Goal: Task Accomplishment & Management: Complete application form

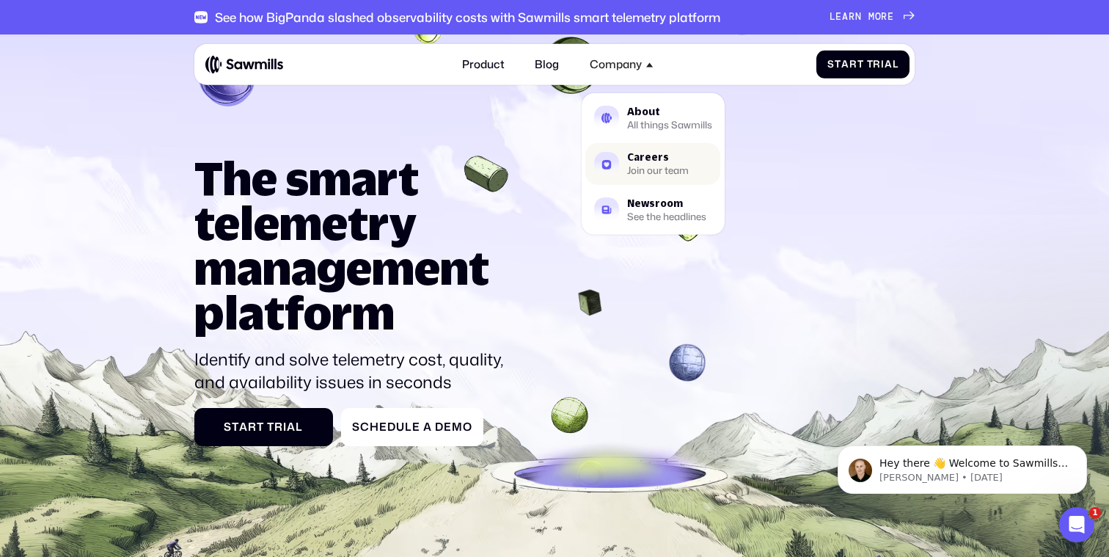
click at [640, 161] on div "Careers" at bounding box center [658, 158] width 62 height 10
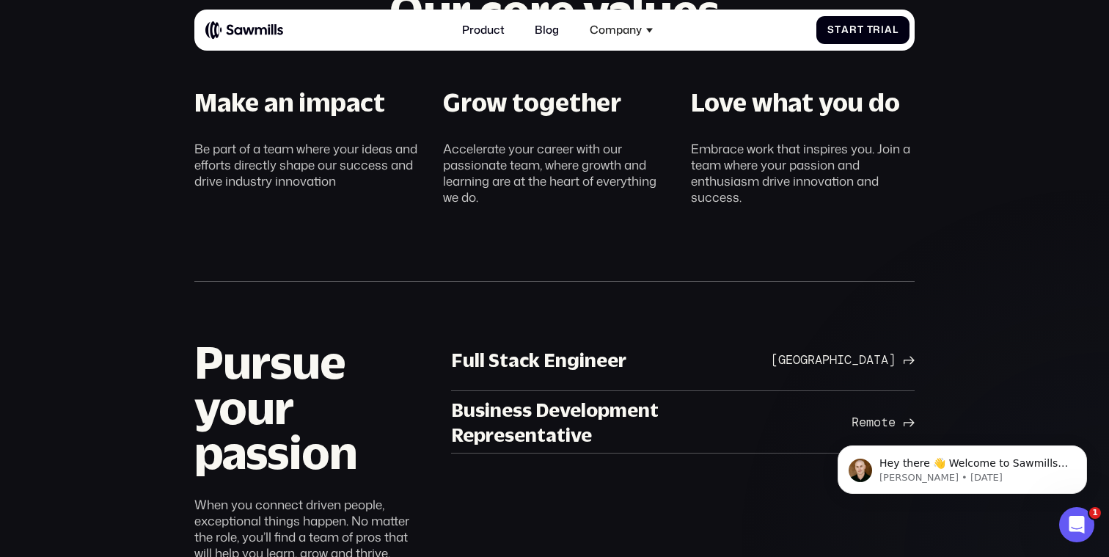
scroll to position [800, 0]
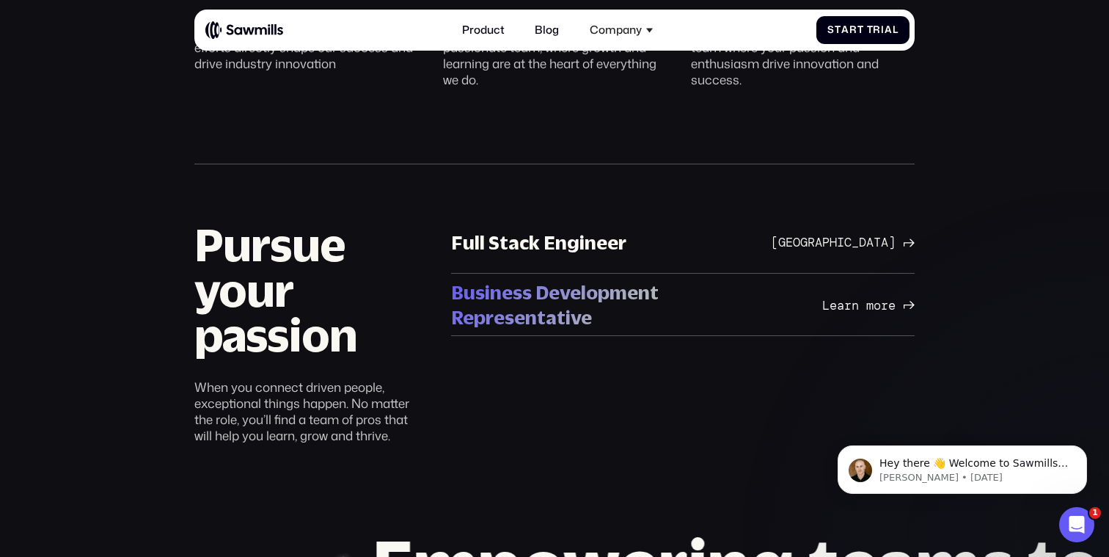
click at [596, 303] on div "Business Development Representative" at bounding box center [616, 305] width 331 height 50
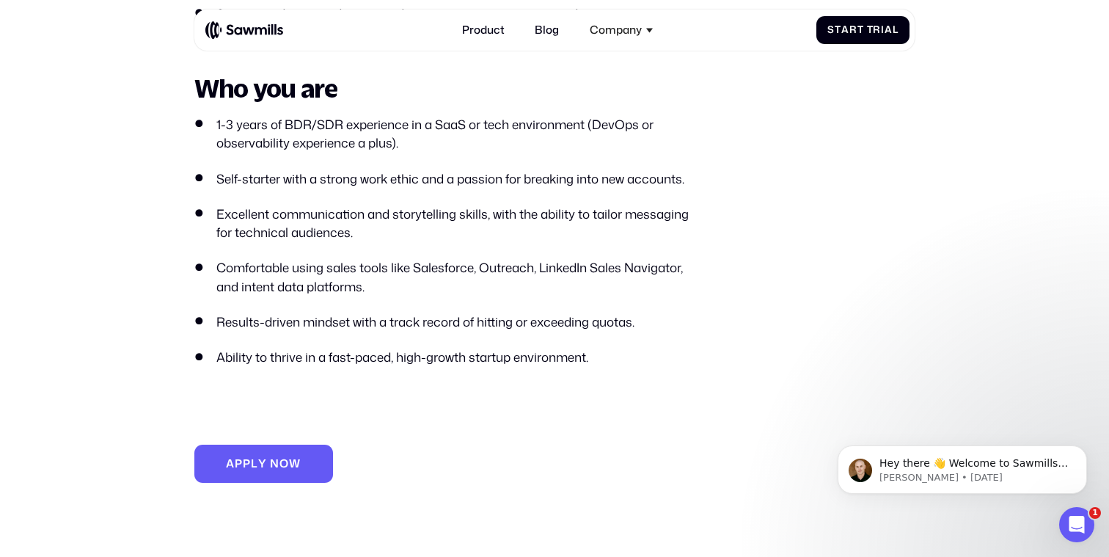
scroll to position [876, 0]
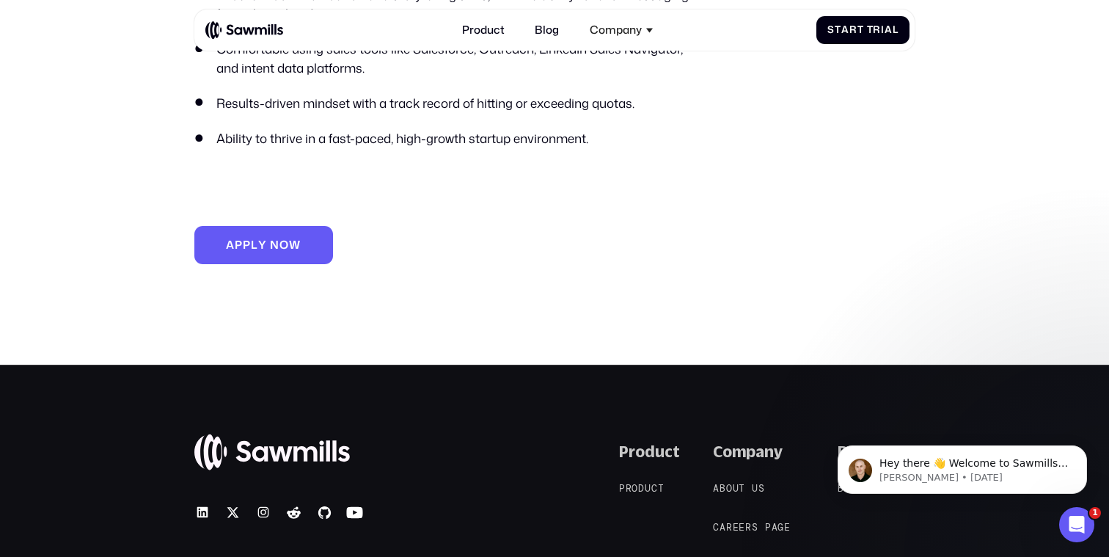
scroll to position [1442, 0]
